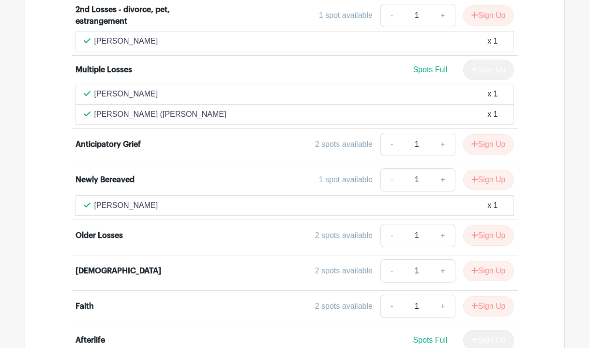
scroll to position [1634, 0]
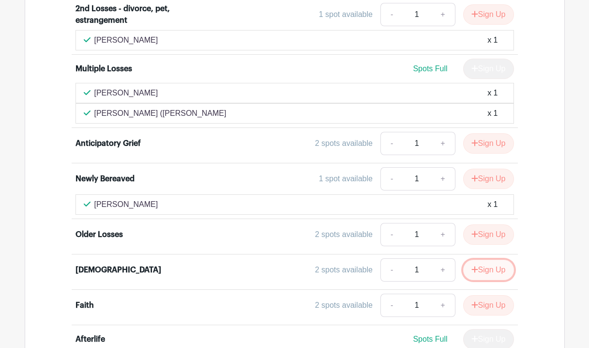
click at [494, 260] on button "Sign Up" at bounding box center [488, 270] width 51 height 20
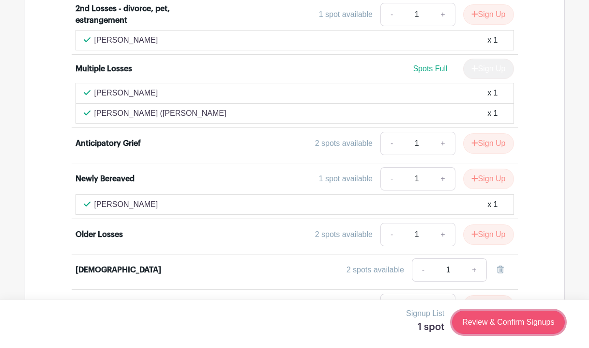
click at [474, 321] on link "Review & Confirm Signups" at bounding box center [508, 321] width 112 height 23
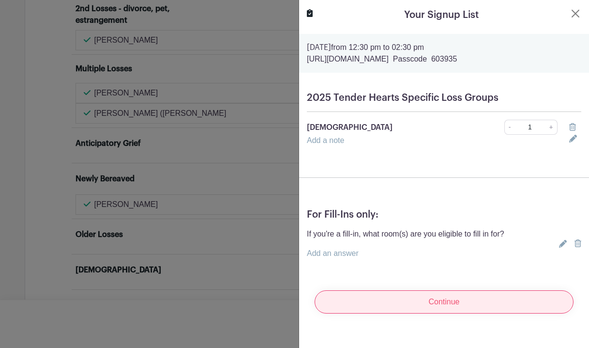
click at [441, 305] on input "Continue" at bounding box center [444, 301] width 259 height 23
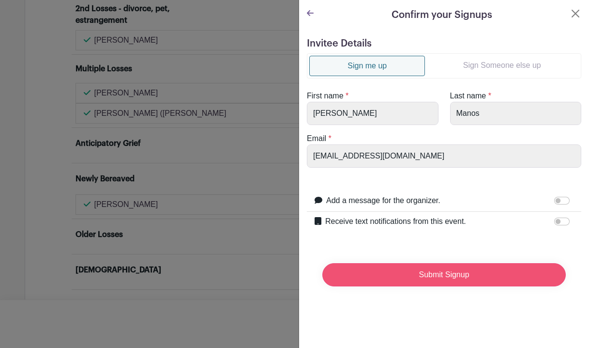
click at [436, 279] on input "Submit Signup" at bounding box center [444, 274] width 244 height 23
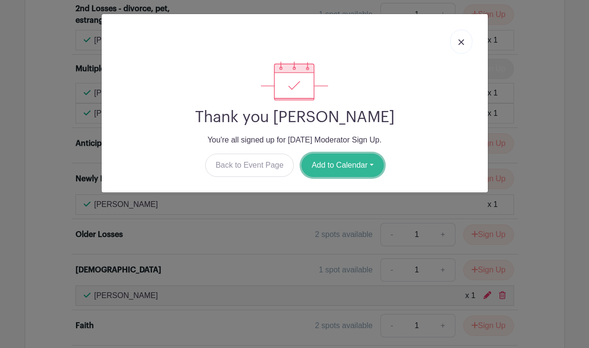
click at [351, 166] on button "Add to Calendar" at bounding box center [343, 164] width 82 height 23
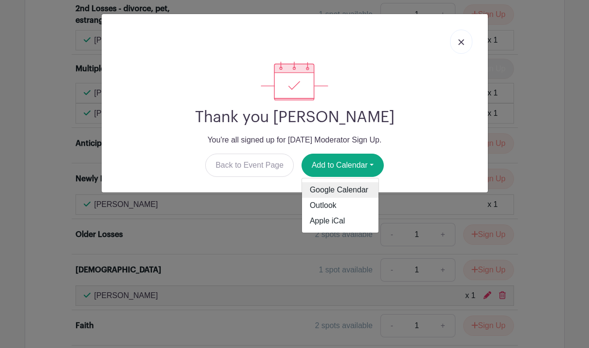
click at [337, 186] on link "Google Calendar" at bounding box center [340, 189] width 76 height 15
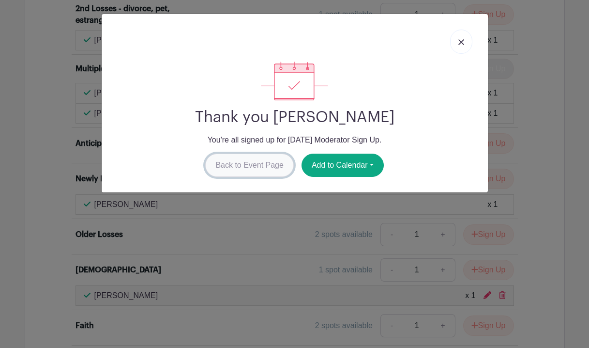
click at [244, 167] on link "Back to Event Page" at bounding box center [249, 164] width 89 height 23
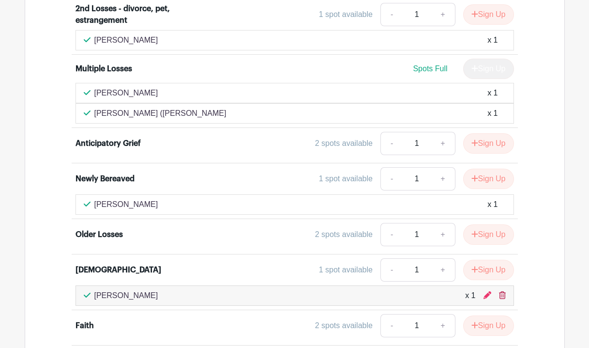
click at [502, 291] on icon at bounding box center [502, 295] width 7 height 8
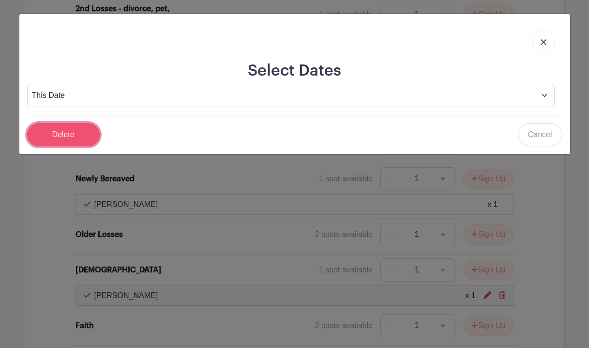
click at [71, 135] on input "Delete" at bounding box center [63, 134] width 73 height 23
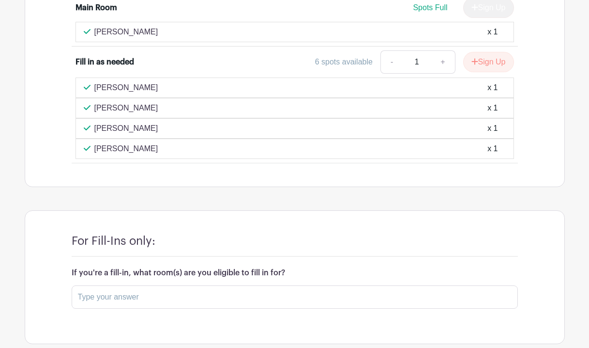
scroll to position [2039, 0]
